Goal: Find specific page/section: Find specific page/section

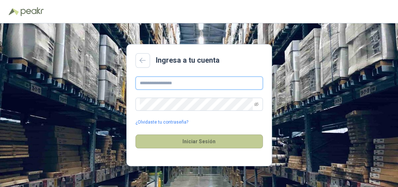
type input "**********"
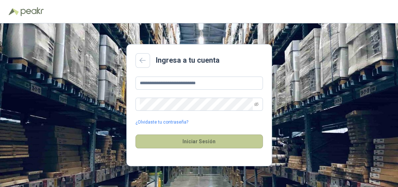
click at [189, 139] on button "Iniciar Sesión" at bounding box center [198, 141] width 127 height 14
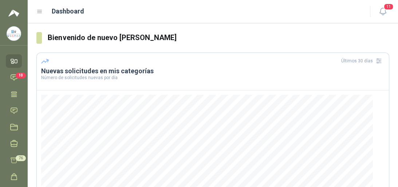
scroll to position [29, 0]
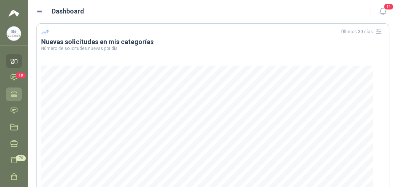
click at [12, 91] on icon at bounding box center [14, 94] width 8 height 8
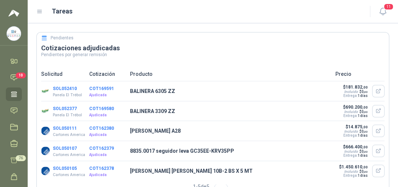
click at [15, 90] on link "Tareas" at bounding box center [14, 93] width 16 height 13
click at [13, 75] on icon at bounding box center [14, 78] width 6 height 6
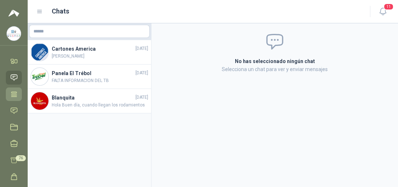
click at [17, 94] on icon at bounding box center [14, 94] width 8 height 8
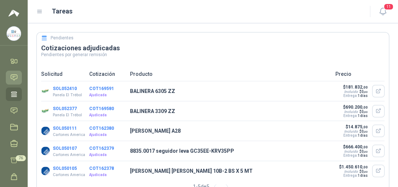
click at [16, 77] on icon at bounding box center [14, 78] width 8 height 8
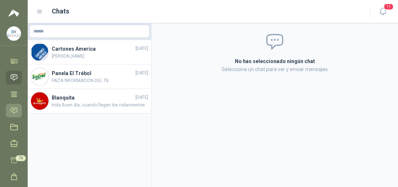
click at [13, 111] on icon at bounding box center [14, 111] width 8 height 8
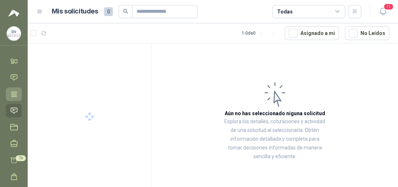
click at [16, 93] on icon at bounding box center [13, 93] width 5 height 5
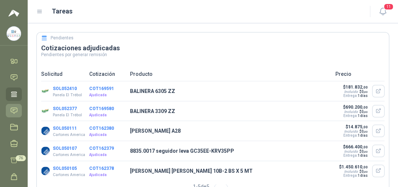
click at [19, 109] on link "Solicitudes" at bounding box center [14, 110] width 16 height 13
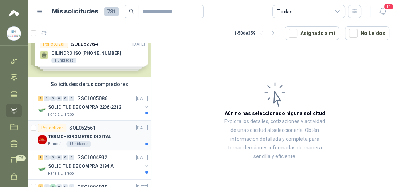
scroll to position [29, 0]
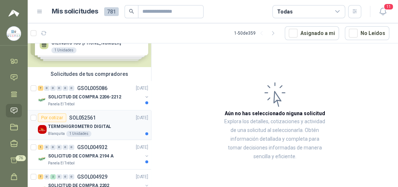
click at [82, 124] on p "TERMOHIGROMETRO DIGITAL" at bounding box center [79, 126] width 63 height 7
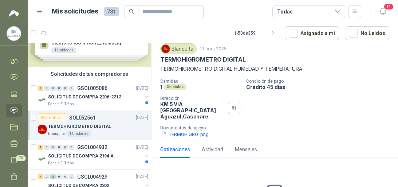
scroll to position [58, 0]
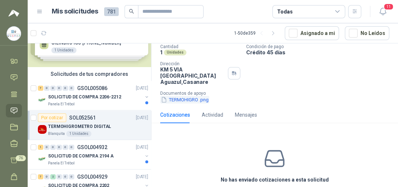
click at [184, 97] on button "TERMOHIGRO .png" at bounding box center [184, 100] width 49 height 8
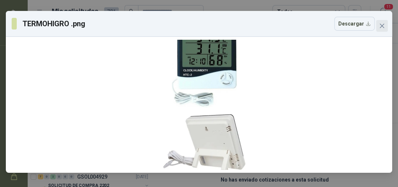
click at [382, 25] on icon "close" at bounding box center [382, 26] width 6 height 6
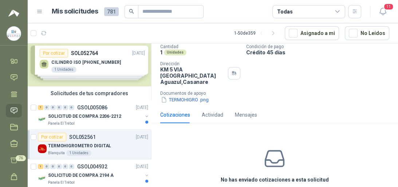
scroll to position [0, 0]
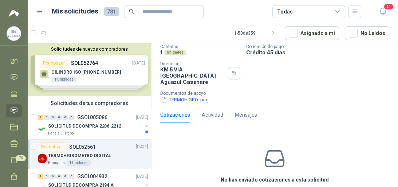
click at [69, 73] on div "Solicitudes de nuevos compradores Por cotizar SOL052764 [DATE] CILINDRO ISO [PH…" at bounding box center [89, 69] width 123 height 53
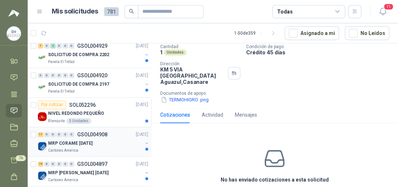
scroll to position [291, 0]
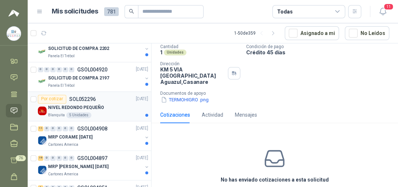
click at [92, 108] on p "NIVEL REDONDO PEQUEÑO" at bounding box center [76, 107] width 56 height 7
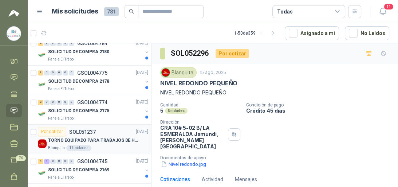
scroll to position [495, 0]
